Goal: Transaction & Acquisition: Purchase product/service

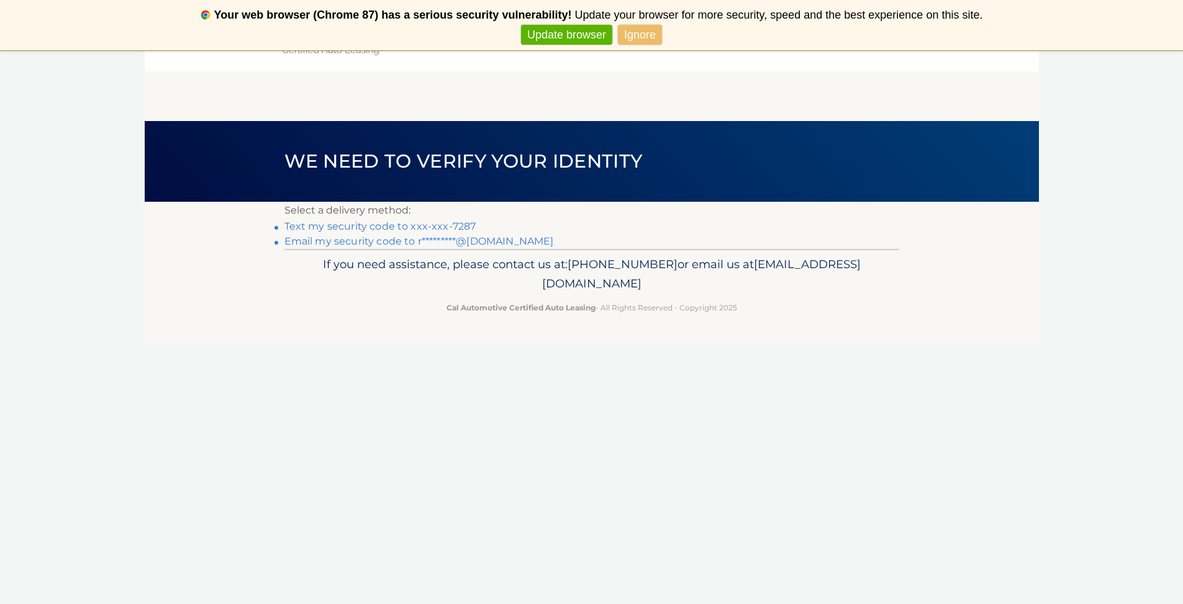
click at [441, 222] on link "Text my security code to xxx-xxx-7287" at bounding box center [380, 226] width 192 height 12
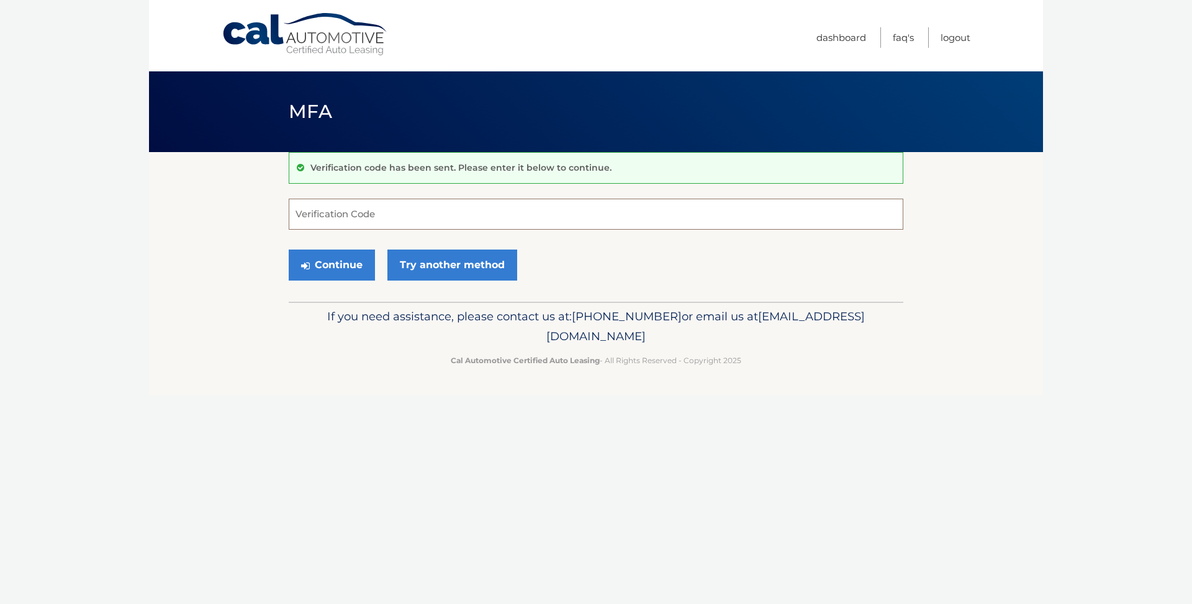
click at [442, 220] on input "Verification Code" at bounding box center [596, 214] width 615 height 31
type input "010650"
click at [349, 263] on button "Continue" at bounding box center [332, 265] width 86 height 31
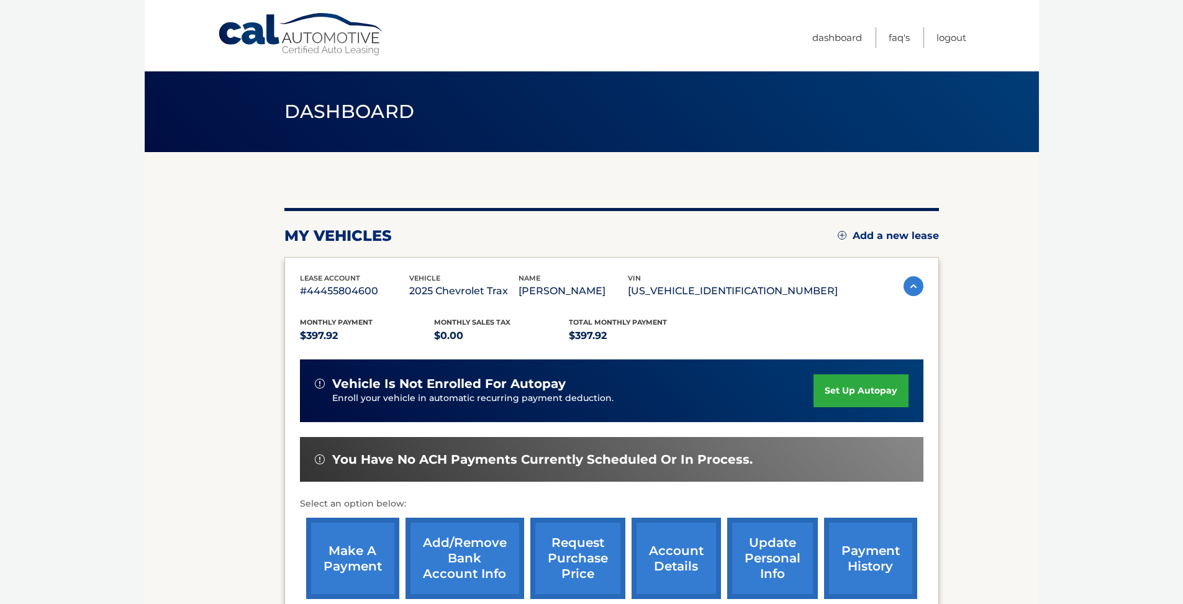
scroll to position [145, 0]
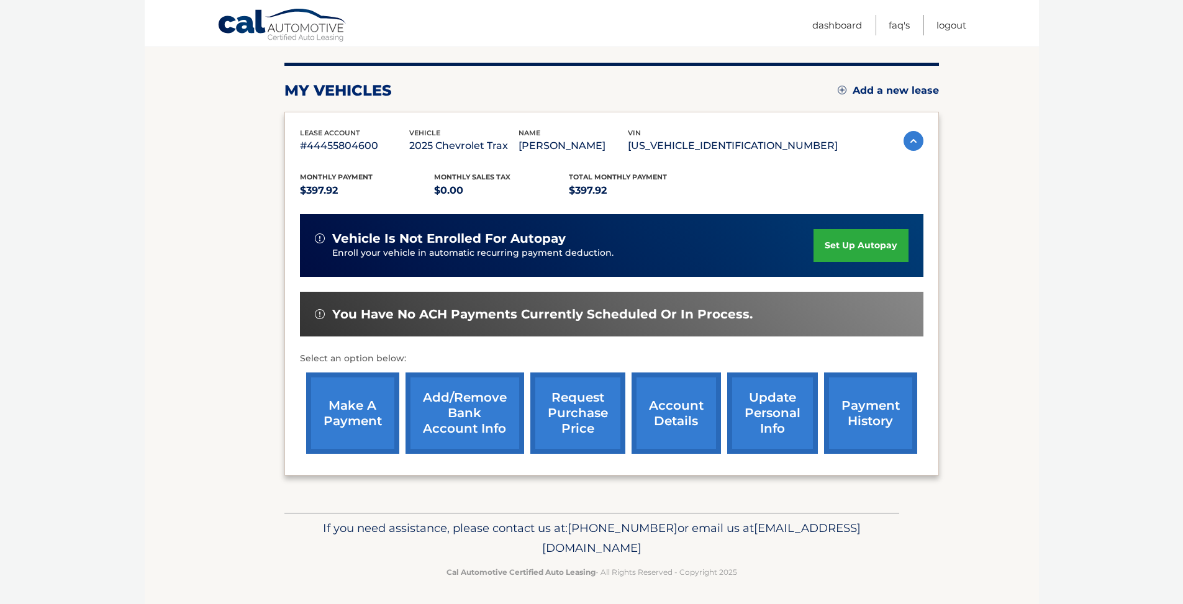
click at [652, 399] on link "account details" at bounding box center [676, 413] width 89 height 81
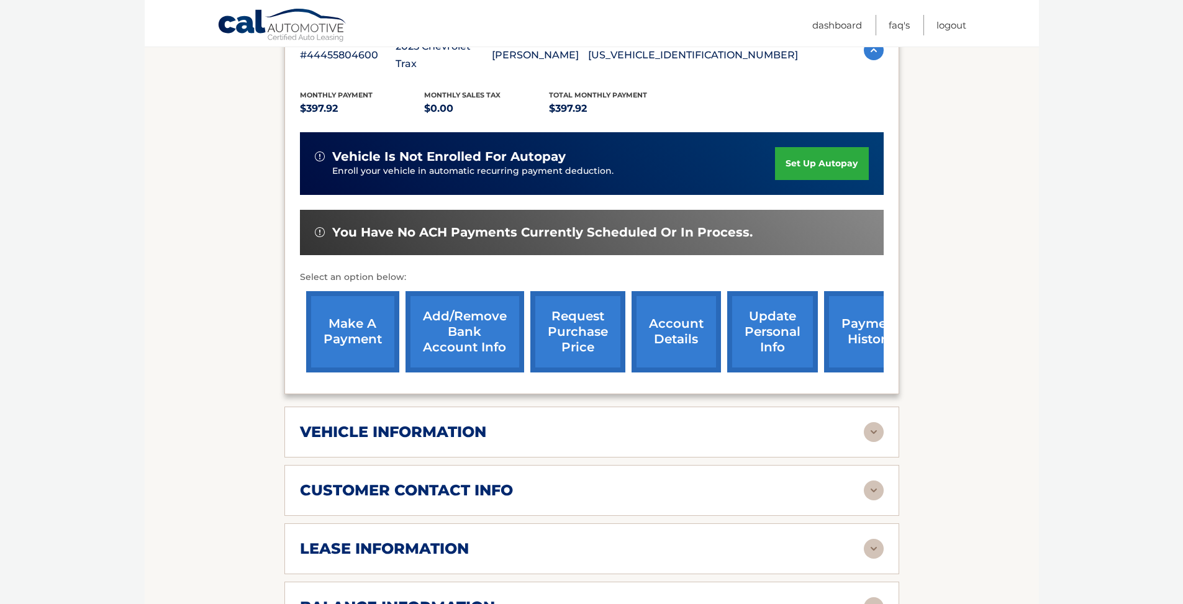
scroll to position [345, 0]
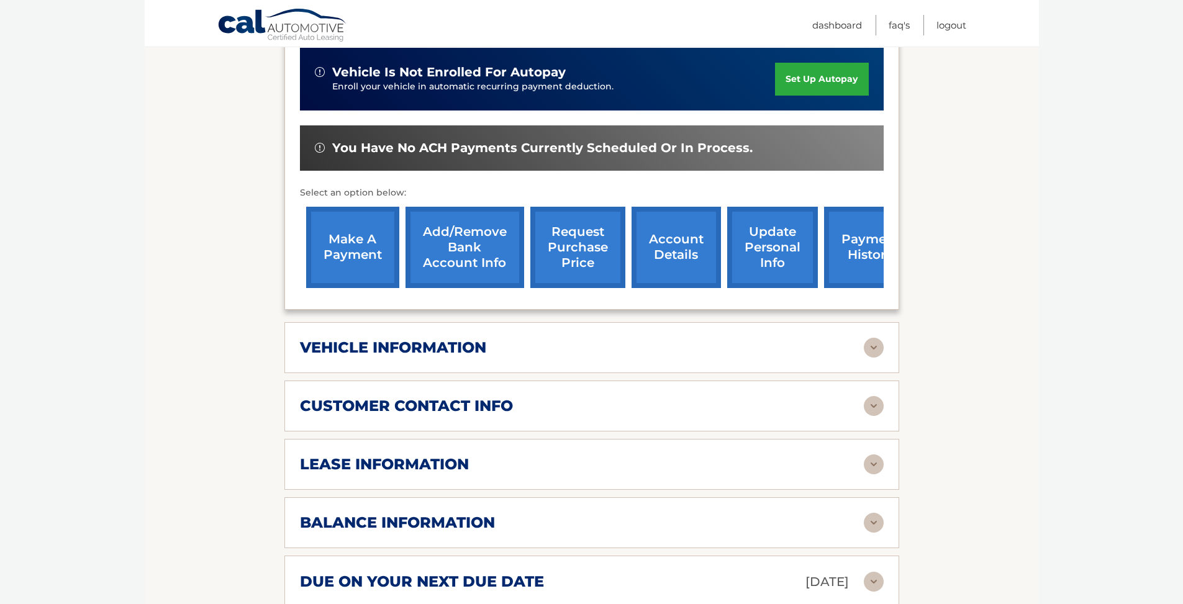
click at [873, 338] on img at bounding box center [874, 348] width 20 height 20
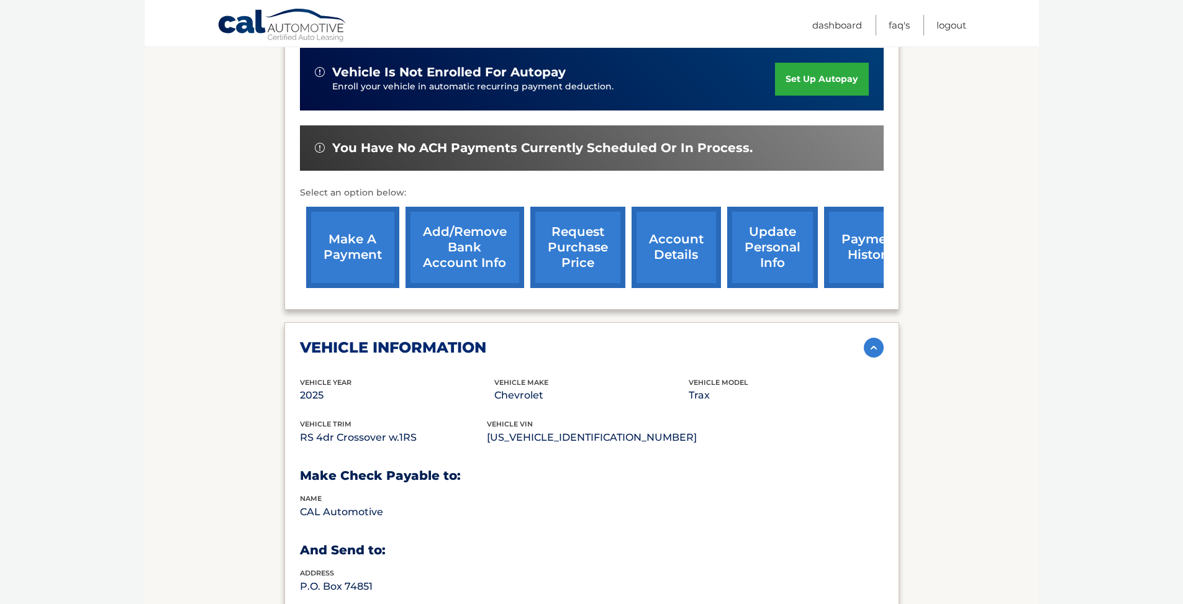
click at [873, 338] on img at bounding box center [874, 348] width 20 height 20
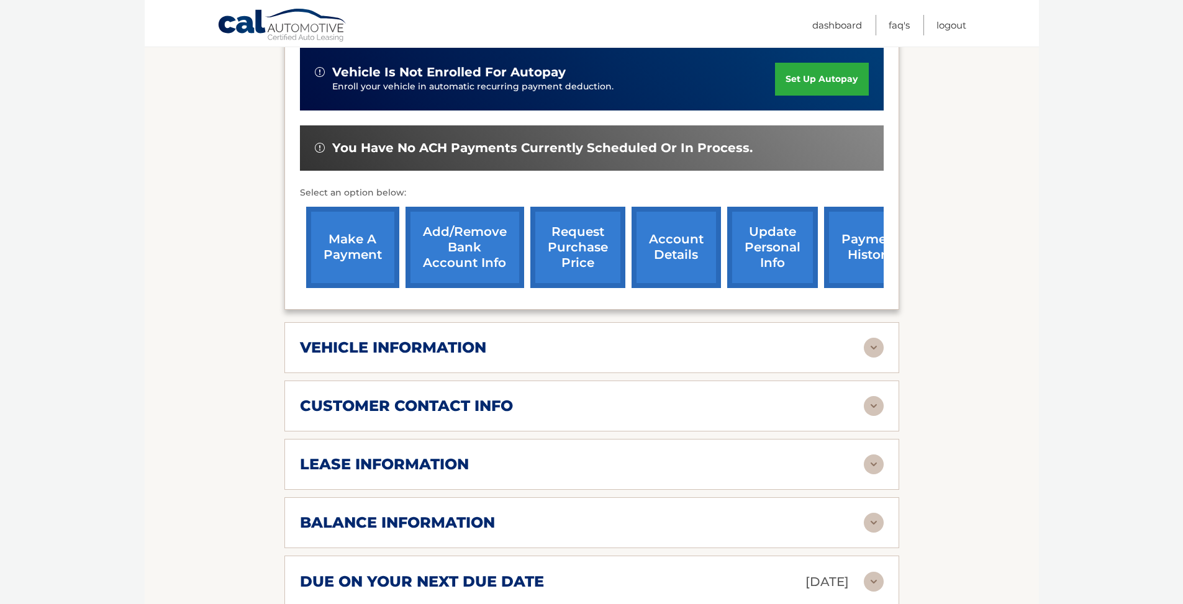
click at [874, 396] on img at bounding box center [874, 406] width 20 height 20
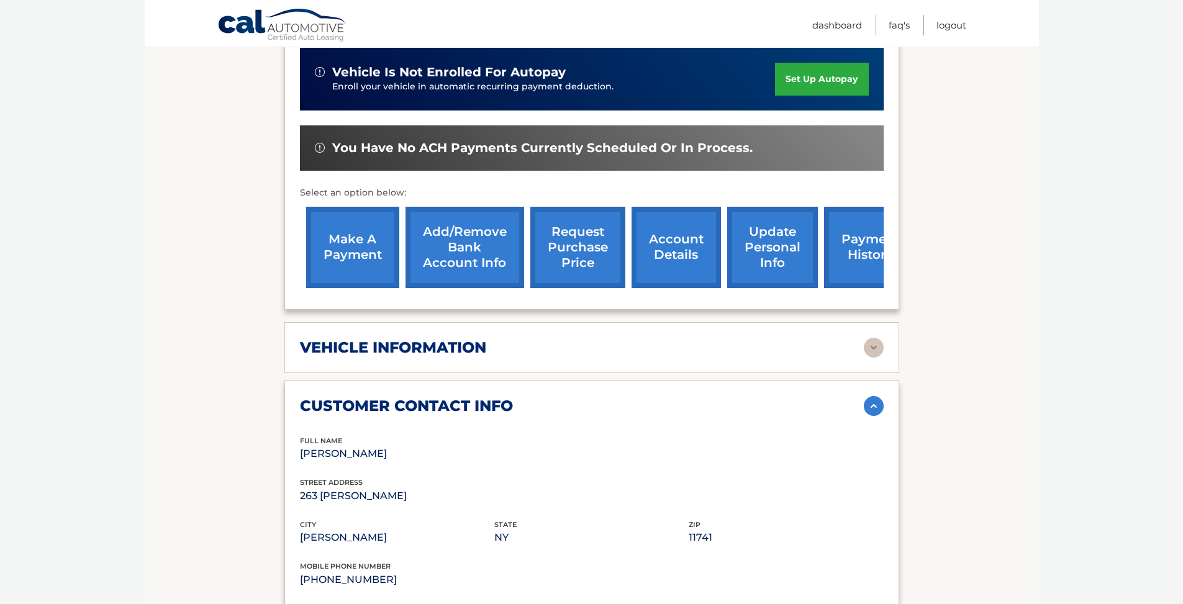
click at [874, 396] on img at bounding box center [874, 406] width 20 height 20
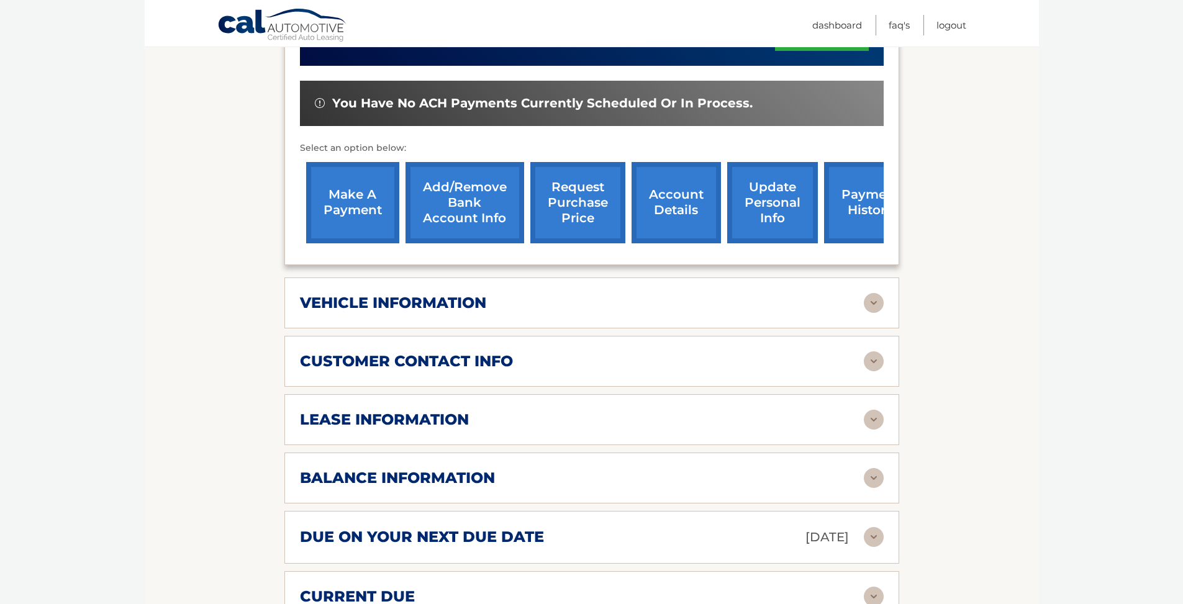
scroll to position [425, 0]
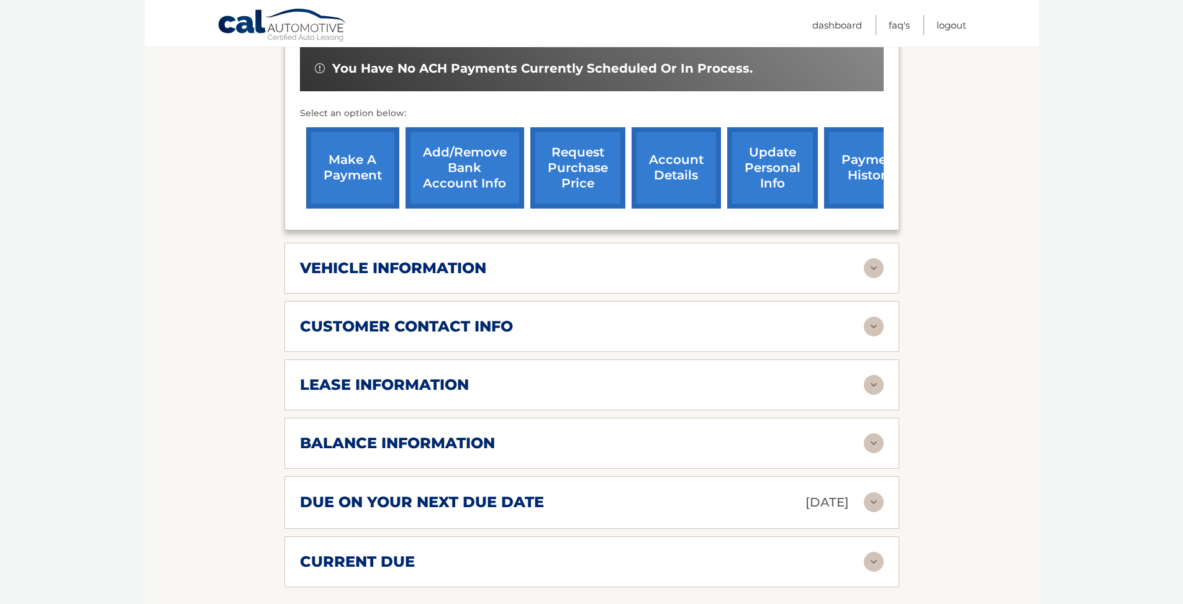
click at [876, 375] on div "lease information Contract Start Date Jan 06, 2025 Term 39 Maturity Date Apr 06…" at bounding box center [591, 385] width 615 height 51
click at [876, 375] on img at bounding box center [874, 385] width 20 height 20
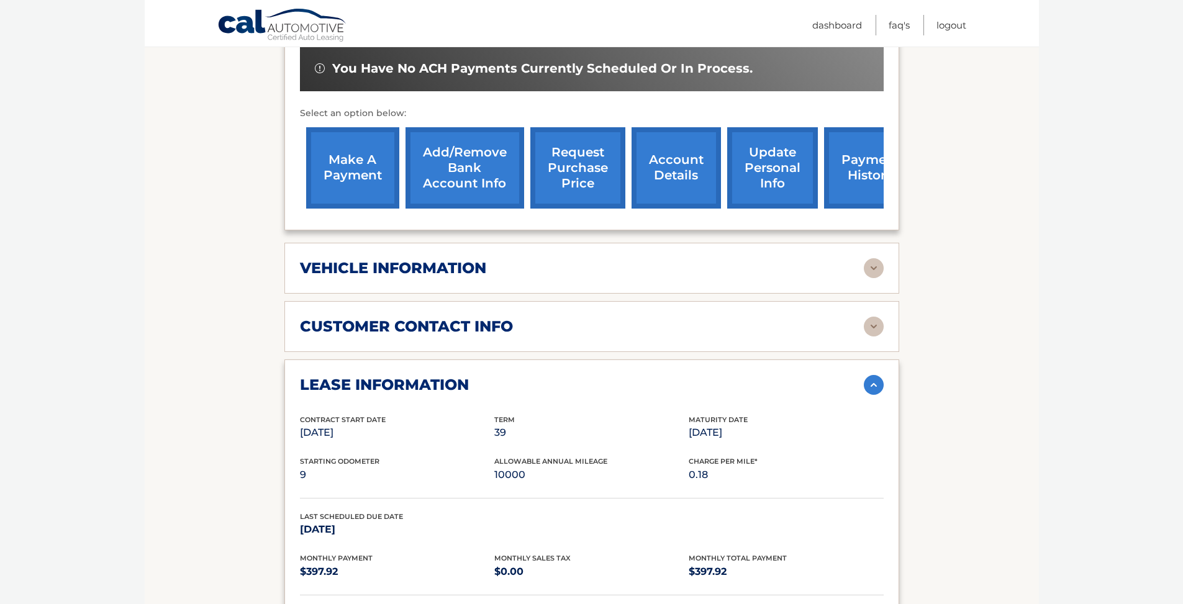
click at [876, 375] on img at bounding box center [874, 385] width 20 height 20
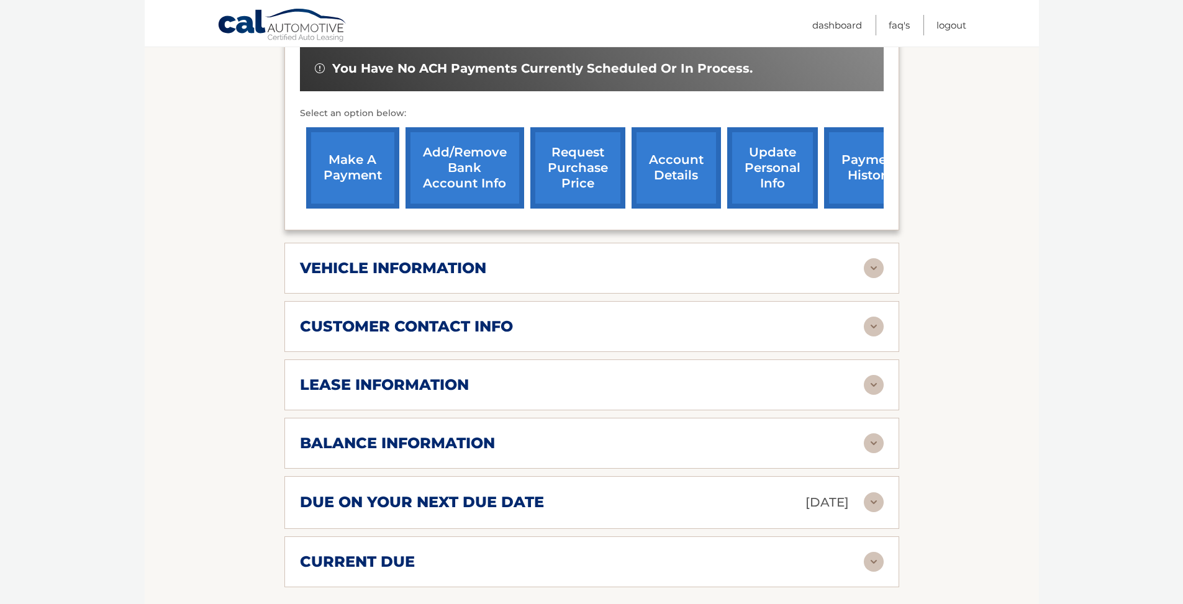
click at [869, 433] on img at bounding box center [874, 443] width 20 height 20
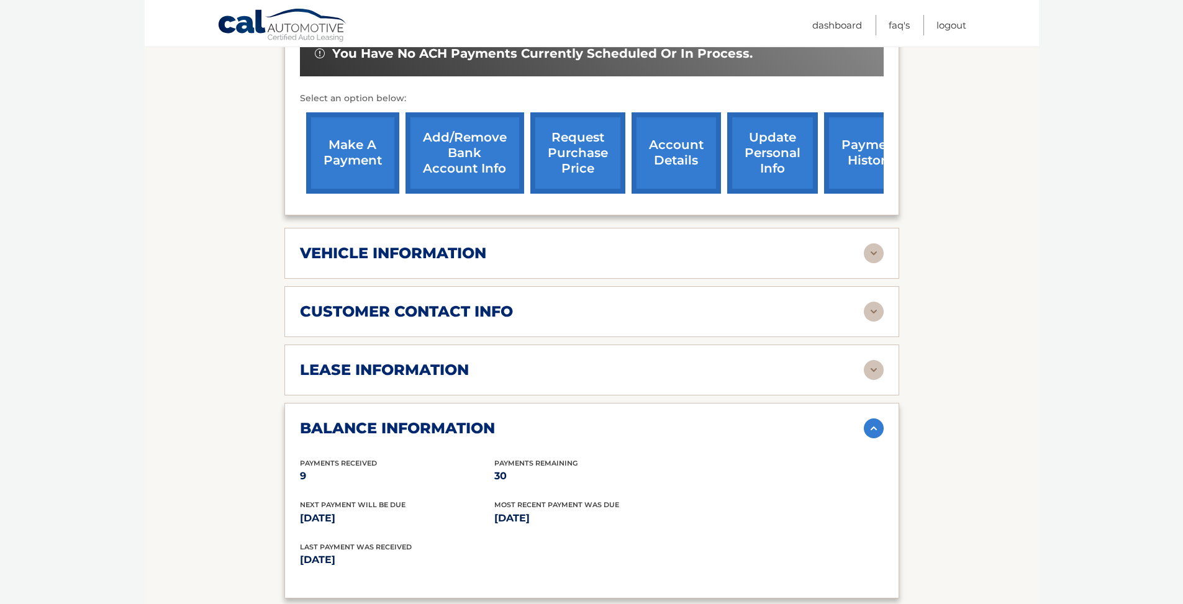
scroll to position [579, 0]
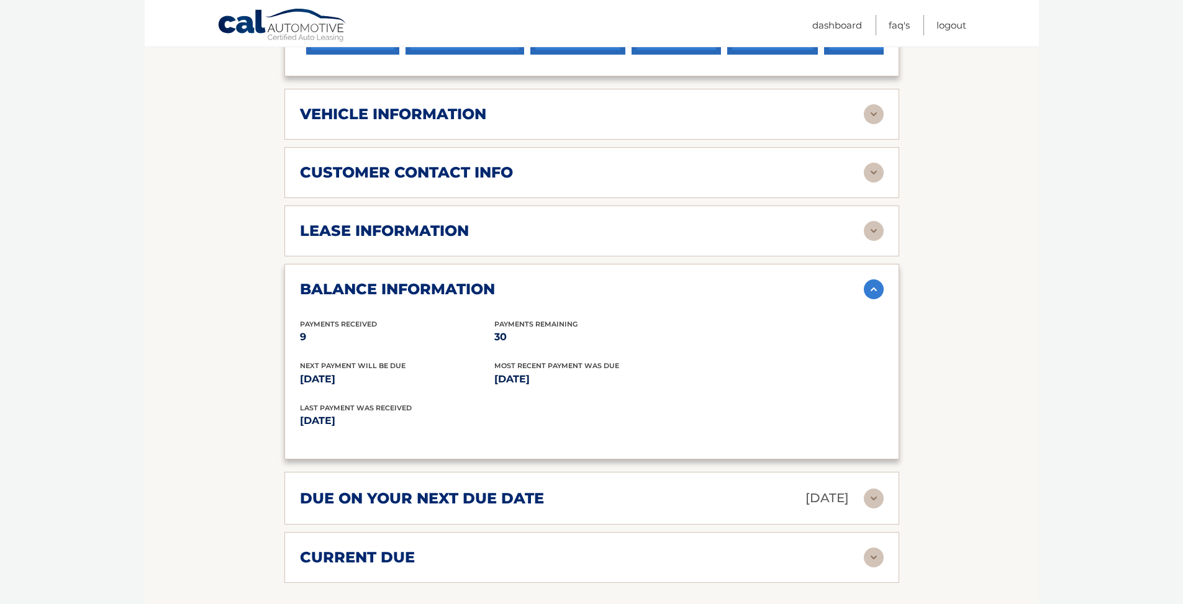
click at [875, 279] on img at bounding box center [874, 289] width 20 height 20
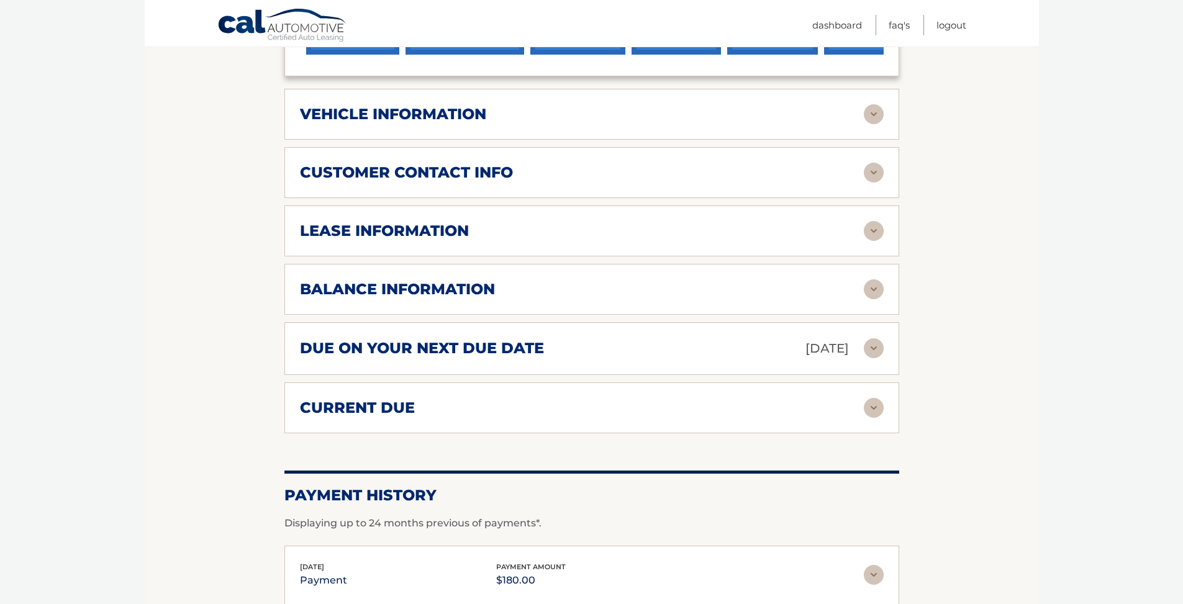
click at [876, 338] on img at bounding box center [874, 348] width 20 height 20
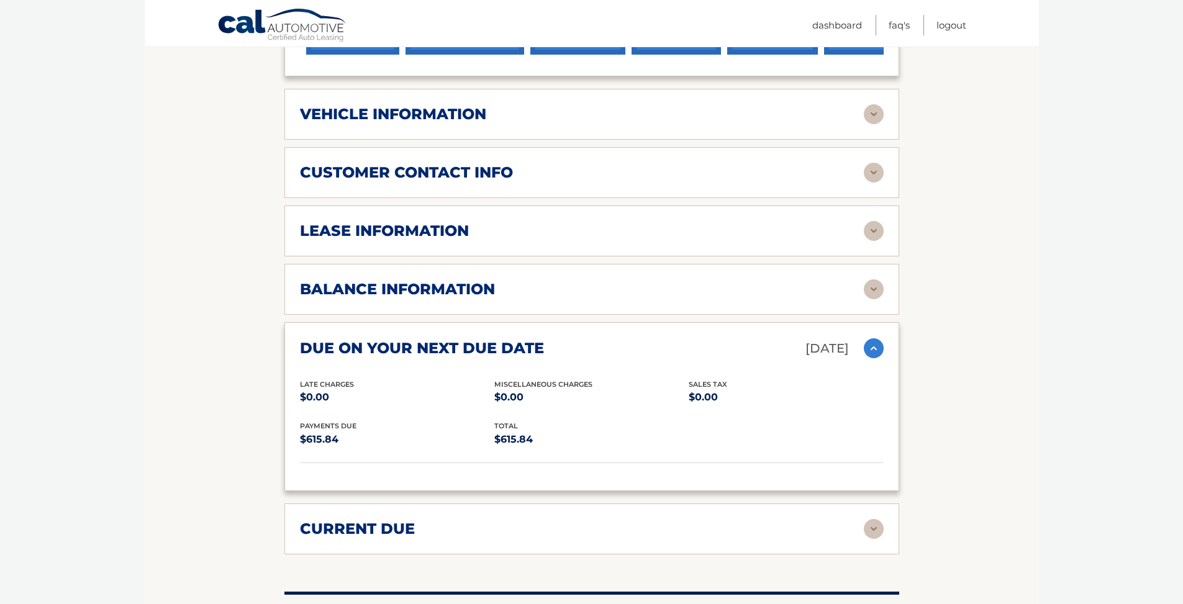
click at [869, 338] on img at bounding box center [874, 348] width 20 height 20
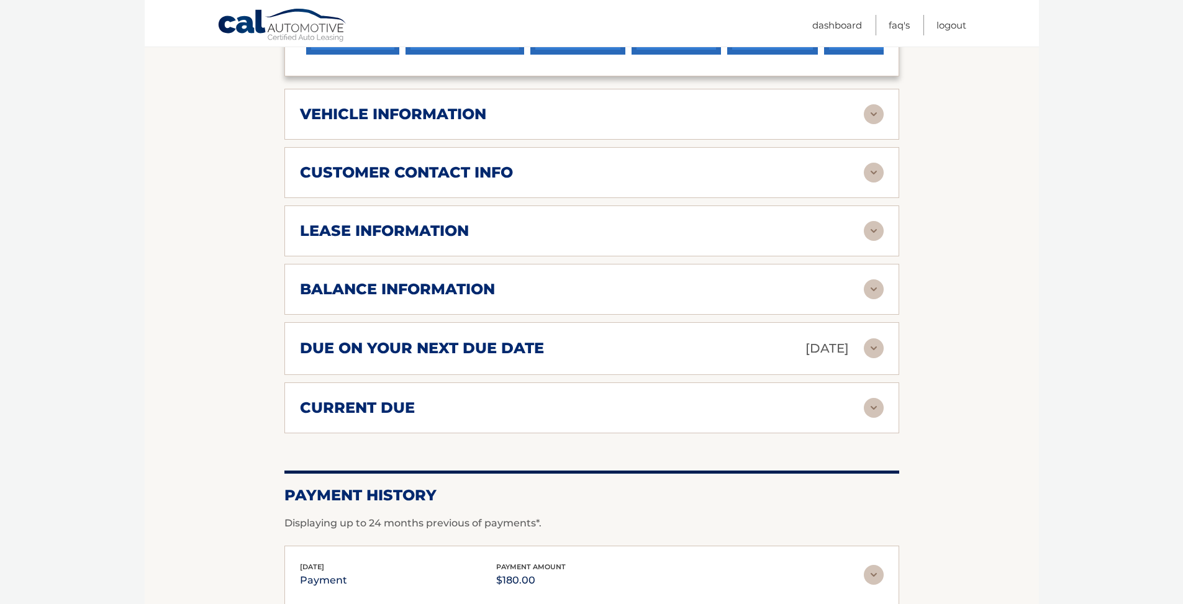
click at [878, 398] on img at bounding box center [874, 408] width 20 height 20
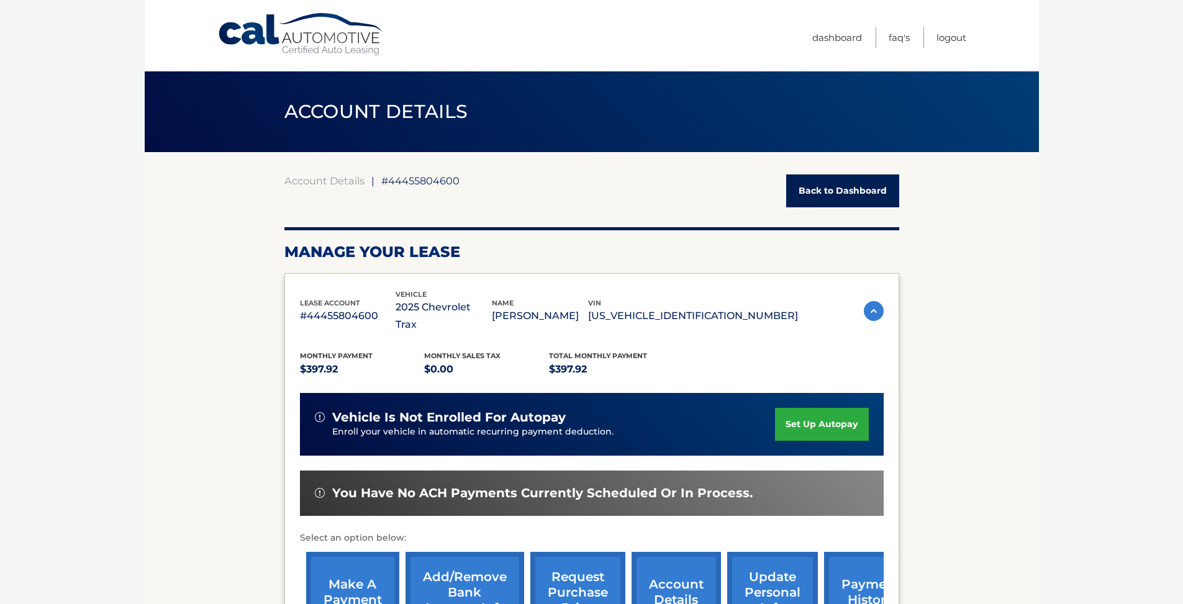
scroll to position [94, 0]
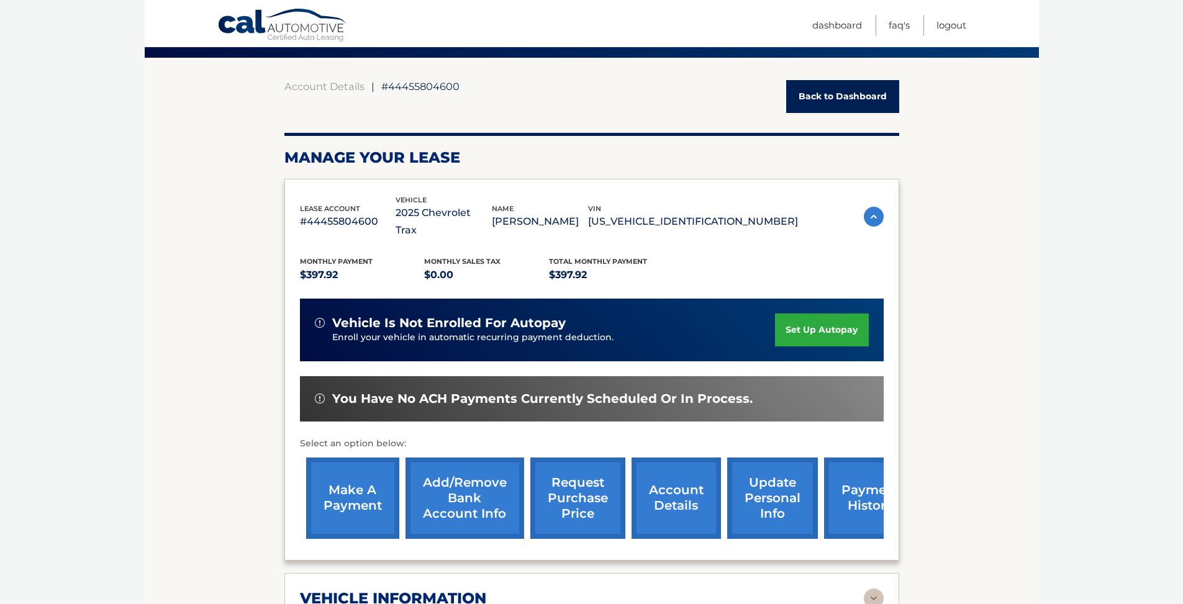
click at [368, 461] on link "make a payment" at bounding box center [352, 498] width 93 height 81
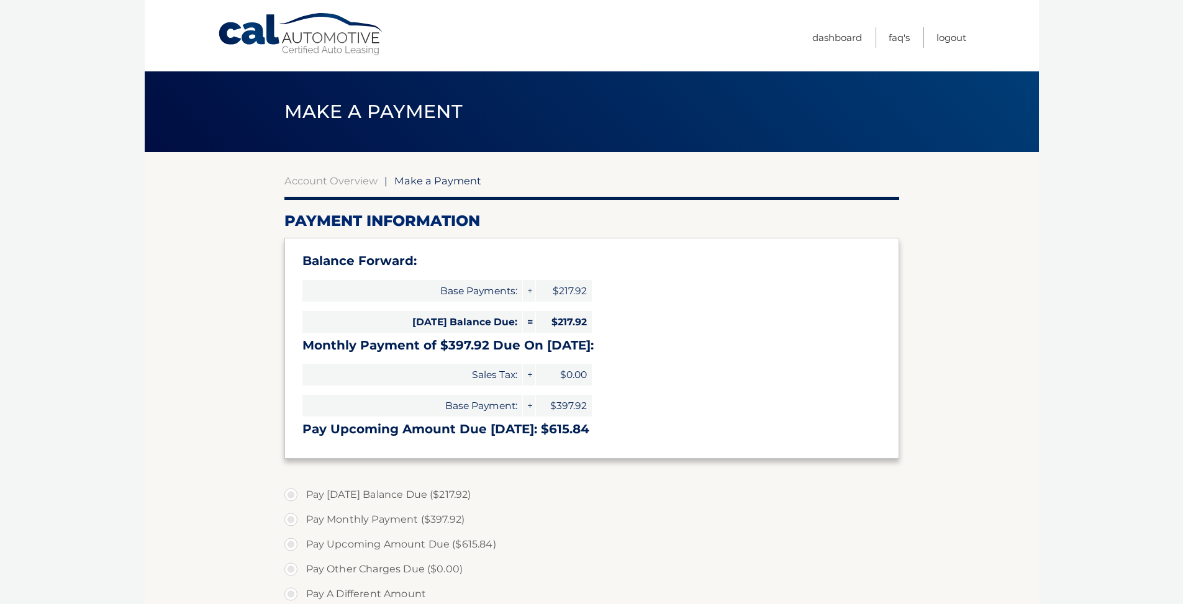
select select "NTkzMzM2ODUtZjA3MS00MThlLWIwZjYtYzFiODE0MzlhMjhl"
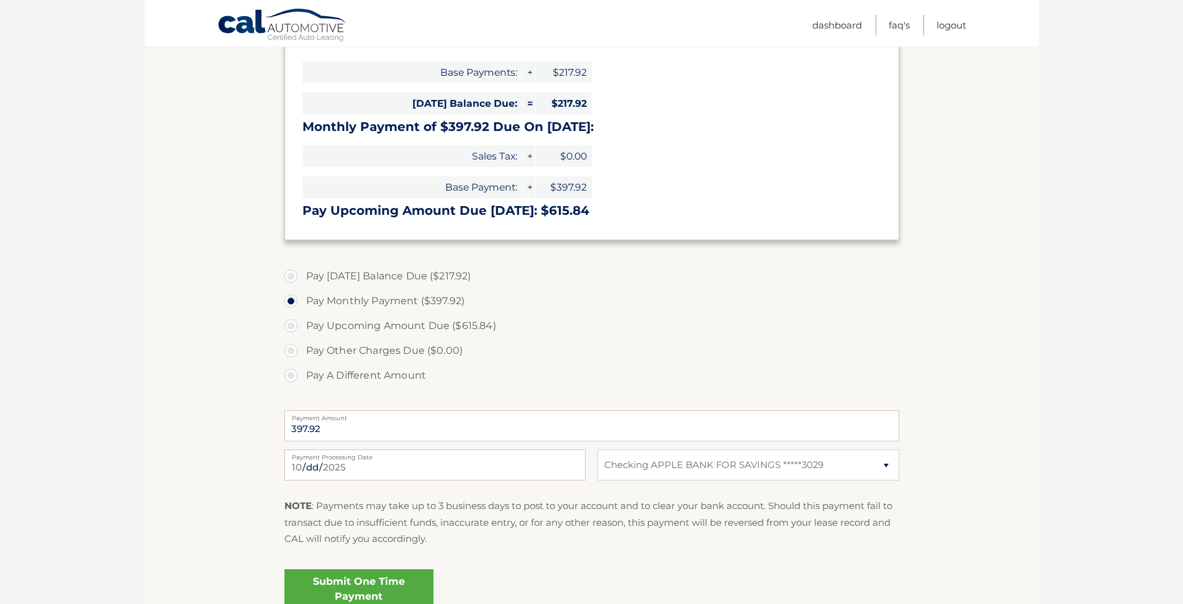
click at [288, 272] on label "Pay [DATE] Balance Due ($217.92)" at bounding box center [591, 276] width 615 height 25
click at [289, 272] on input "Pay [DATE] Balance Due ($217.92)" at bounding box center [295, 274] width 12 height 20
radio input "true"
type input "217.92"
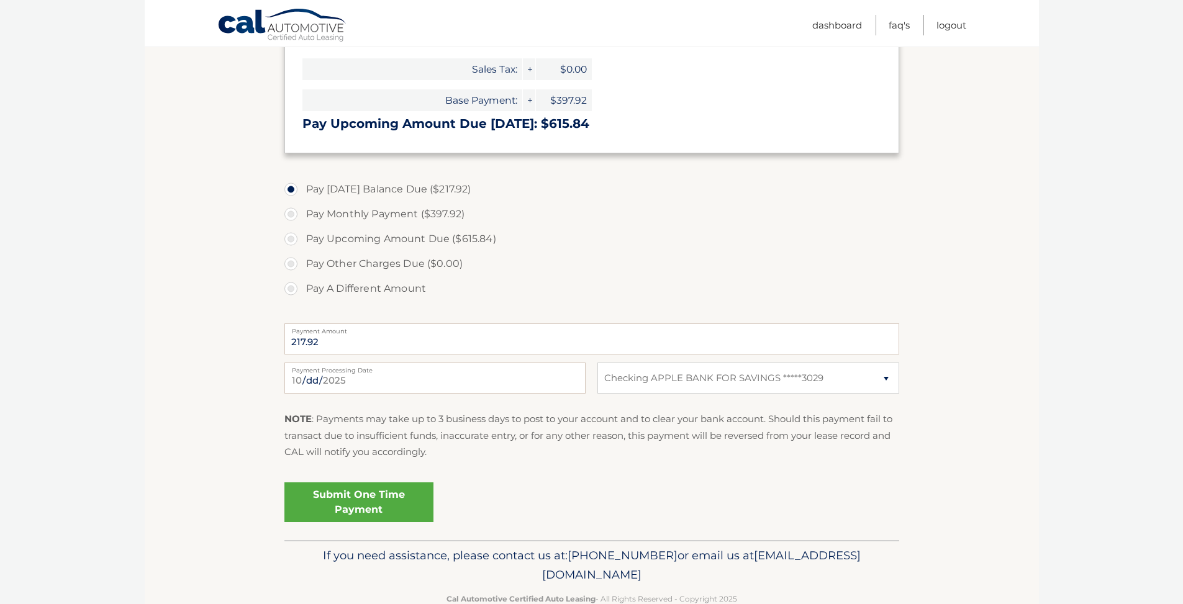
click at [359, 491] on link "Submit One Time Payment" at bounding box center [358, 503] width 149 height 40
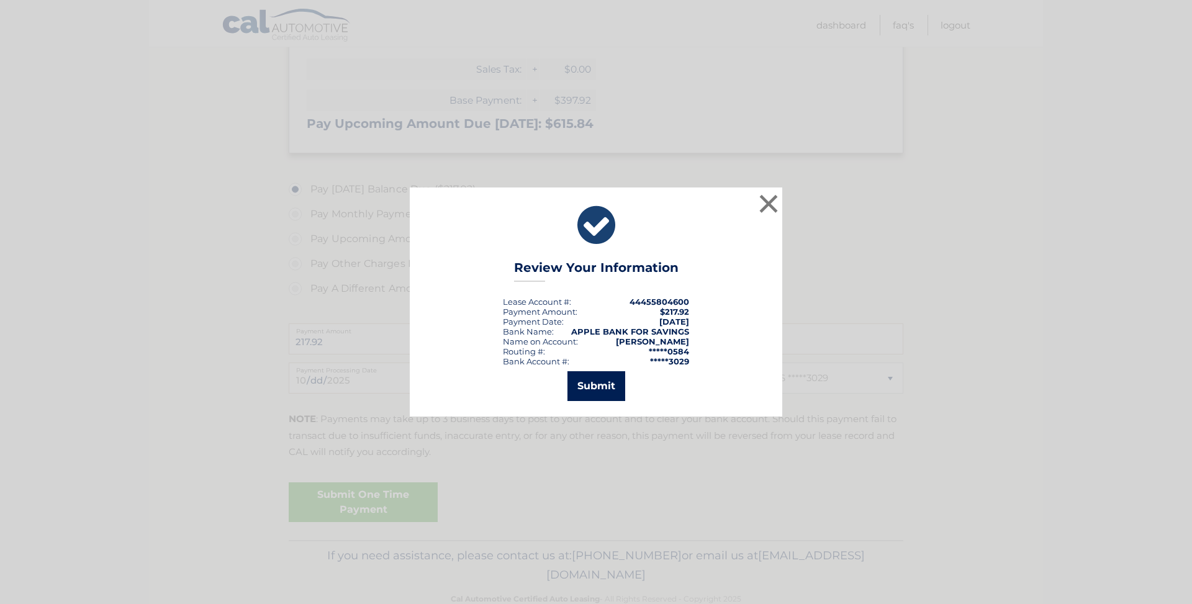
click at [587, 379] on button "Submit" at bounding box center [597, 386] width 58 height 30
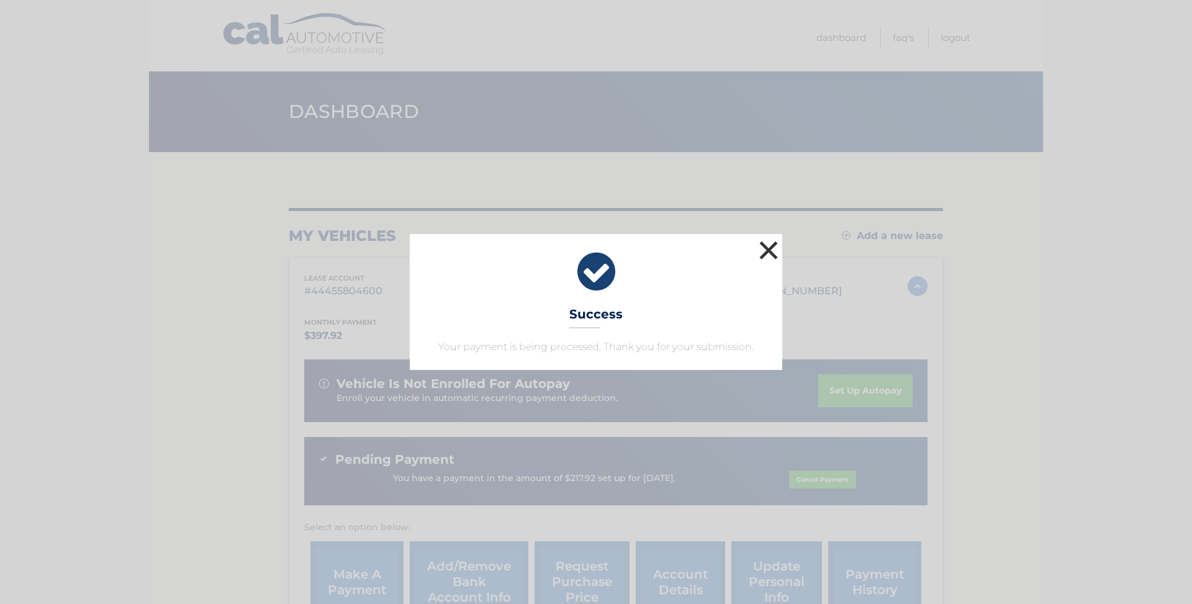
click at [771, 243] on button "×" at bounding box center [768, 250] width 25 height 25
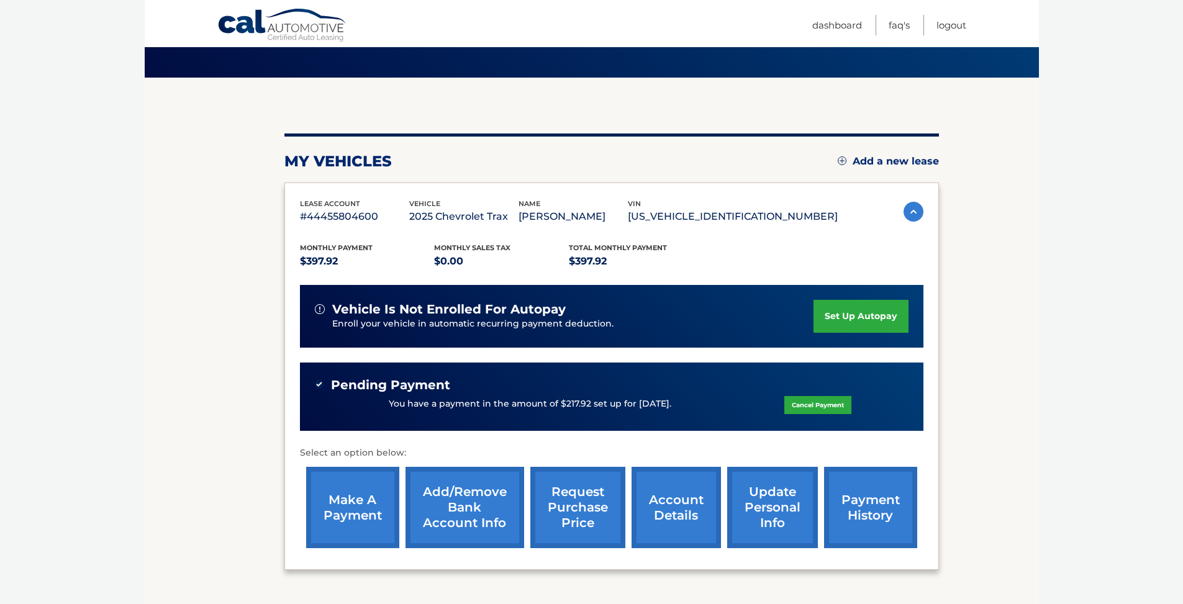
scroll to position [92, 0]
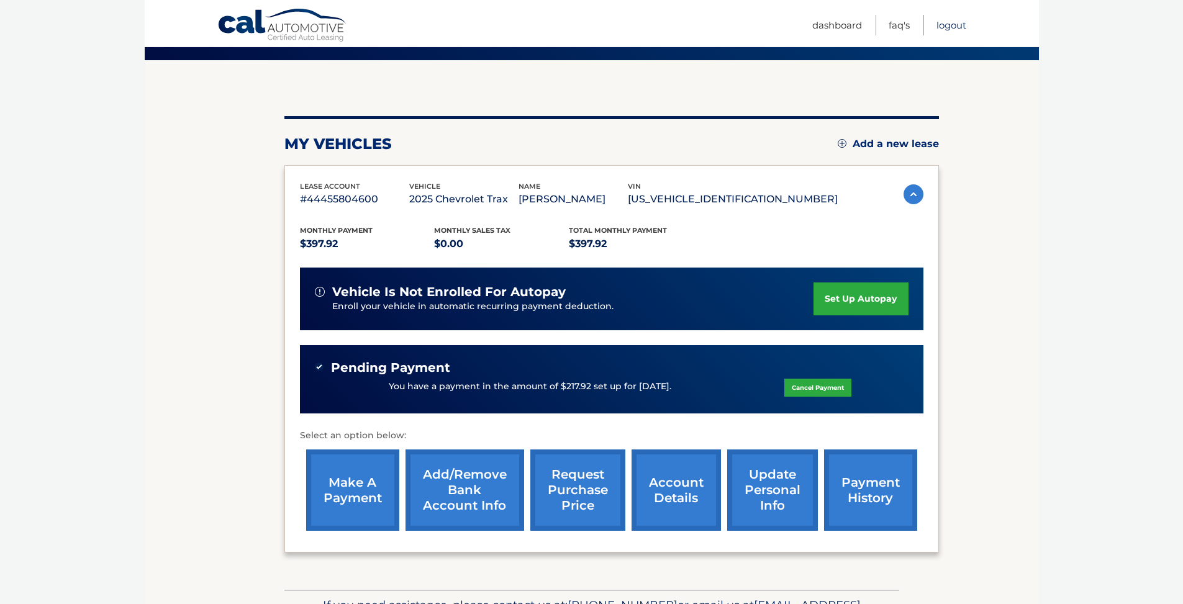
click at [940, 26] on link "Logout" at bounding box center [952, 25] width 30 height 20
